Goal: Feedback & Contribution: Contribute content

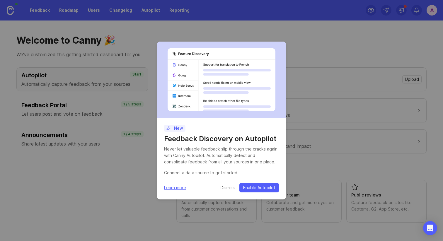
click at [229, 184] on div "Dismiss Enable Autopilot" at bounding box center [250, 187] width 58 height 9
click at [229, 187] on p "Dismiss" at bounding box center [228, 188] width 14 height 6
click at [231, 187] on p "Dismiss" at bounding box center [228, 188] width 14 height 6
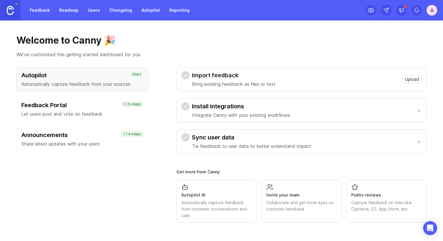
click at [68, 136] on h3 "Announcements" at bounding box center [82, 135] width 122 height 8
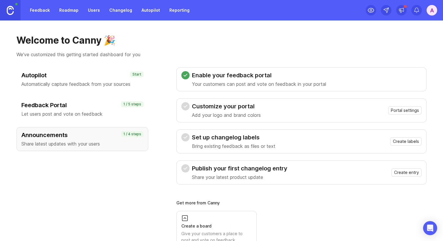
scroll to position [20, 0]
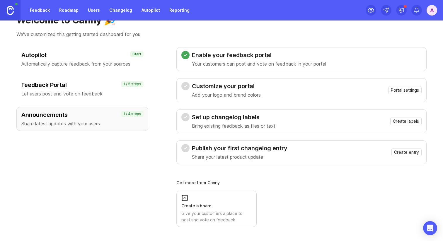
click at [406, 89] on span "Portal settings" at bounding box center [405, 90] width 28 height 6
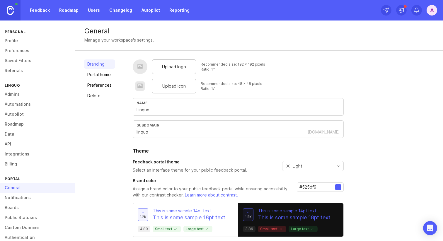
click at [182, 63] on div "Upload logo" at bounding box center [174, 66] width 44 height 15
click at [181, 83] on span "Upload icon" at bounding box center [173, 86] width 23 height 6
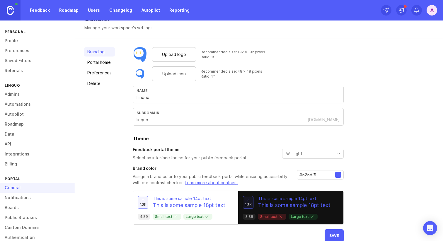
scroll to position [22, 0]
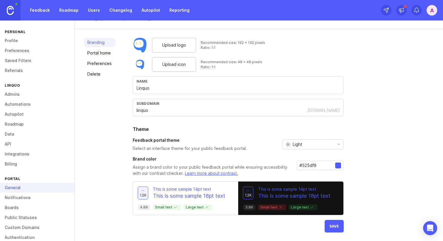
click at [188, 110] on input "linquo" at bounding box center [221, 110] width 170 height 6
type input "linquo"
click at [379, 121] on div "Upload logo Recommended size: 192 x 192 pixels Ratio: 1:1 Upload icon Recommend…" at bounding box center [283, 135] width 301 height 195
click at [342, 141] on span "toggle menu" at bounding box center [338, 144] width 9 height 6
click at [321, 177] on li "Dark" at bounding box center [311, 175] width 61 height 10
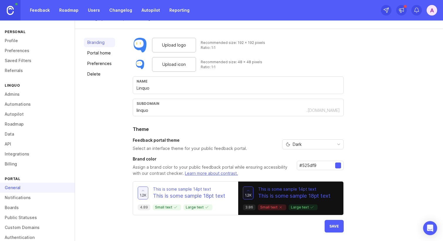
click at [312, 165] on input "#525df9" at bounding box center [317, 165] width 36 height 6
paste input "3c82f5"
type input "#3c82f5"
click at [339, 227] on button "Save" at bounding box center [333, 226] width 19 height 13
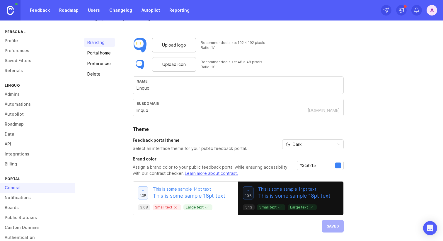
click at [104, 51] on link "Portal home" at bounding box center [99, 52] width 31 height 9
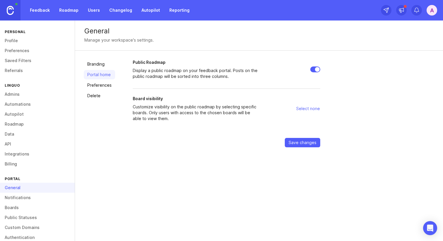
click at [105, 83] on link "Preferences" at bounding box center [99, 85] width 31 height 9
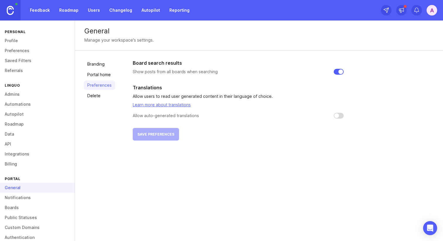
click at [101, 94] on link "Delete" at bounding box center [99, 95] width 31 height 9
click at [80, 14] on link "Roadmap" at bounding box center [69, 10] width 26 height 11
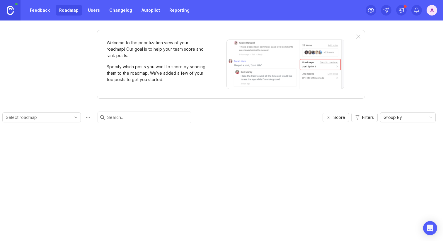
click at [116, 13] on link "Changelog" at bounding box center [121, 10] width 30 height 11
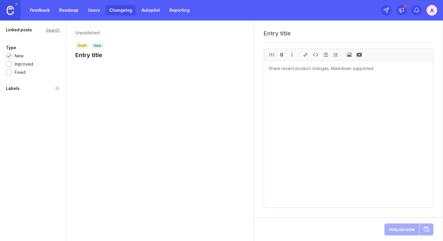
click at [96, 29] on div "Unpublished draft new Entry title" at bounding box center [160, 46] width 188 height 50
click at [94, 32] on p "Unpublished" at bounding box center [89, 33] width 28 height 6
click at [94, 57] on h1 "Entry title" at bounding box center [89, 55] width 28 height 8
click at [285, 31] on textarea at bounding box center [349, 33] width 170 height 7
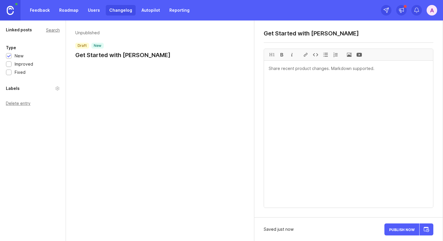
type textarea "Get Started with [PERSON_NAME]"
click at [282, 68] on textarea at bounding box center [348, 134] width 169 height 147
type textarea "Hello world let's get started"
click at [397, 230] on div "Publish Now" at bounding box center [408, 229] width 49 height 14
click at [401, 226] on button "Publish Now" at bounding box center [401, 229] width 35 height 12
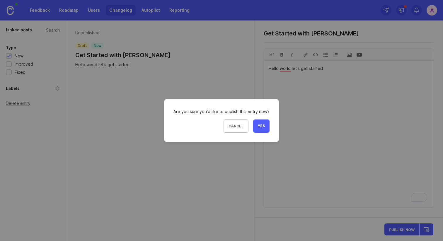
click at [258, 125] on span "Yes" at bounding box center [261, 126] width 7 height 5
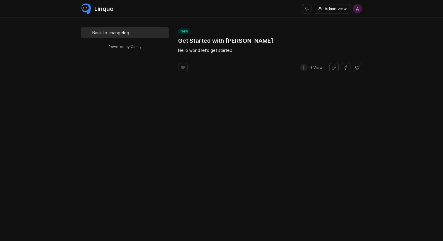
click at [109, 34] on link "← Back to changelog" at bounding box center [125, 32] width 88 height 11
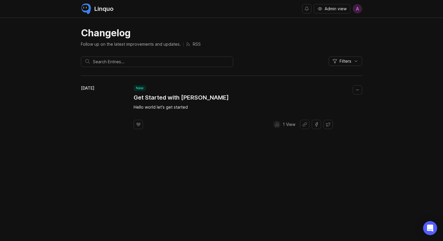
click at [192, 98] on h1 "Get Started with [PERSON_NAME]" at bounding box center [181, 97] width 95 height 8
